Goal: Find contact information: Find contact information

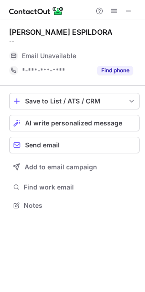
scroll to position [199, 145]
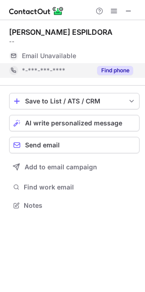
click at [107, 69] on button "Find phone" at bounding box center [115, 70] width 36 height 9
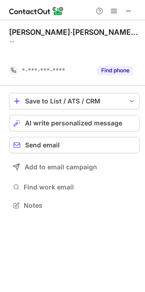
scroll to position [184, 145]
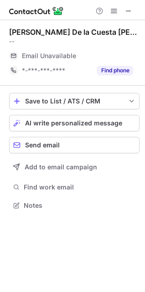
scroll to position [199, 145]
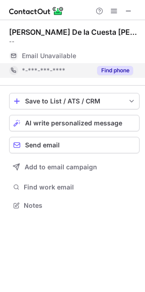
click at [109, 71] on button "Find phone" at bounding box center [115, 70] width 36 height 9
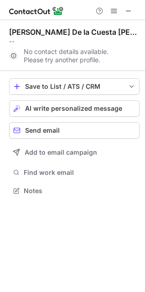
scroll to position [184, 145]
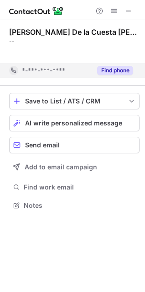
scroll to position [184, 145]
